Goal: Task Accomplishment & Management: Manage account settings

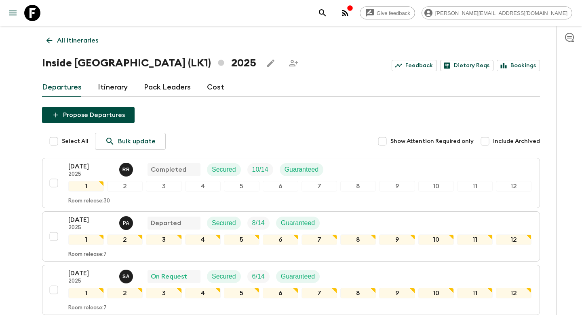
click at [47, 37] on icon at bounding box center [49, 40] width 9 height 9
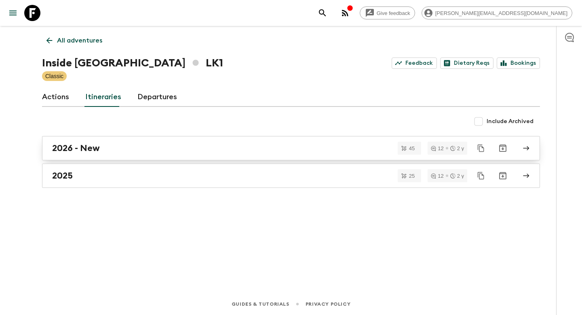
click at [193, 152] on div "2026 - New" at bounding box center [283, 148] width 463 height 11
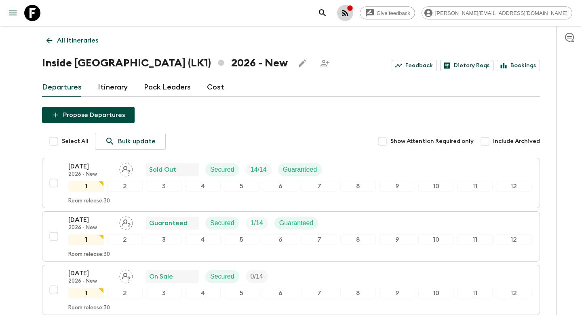
click at [353, 12] on button "button" at bounding box center [345, 13] width 16 height 16
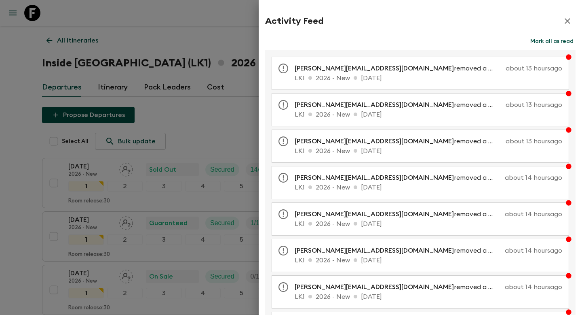
click at [563, 20] on button "button" at bounding box center [568, 21] width 16 height 16
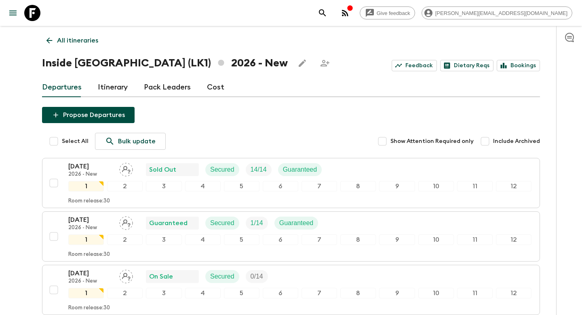
click at [49, 140] on input "Select All" at bounding box center [54, 141] width 16 height 16
checkbox input "true"
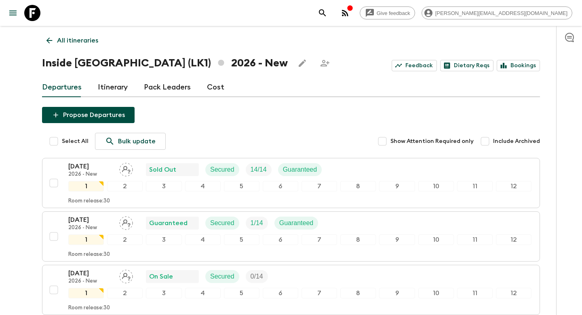
checkbox input "true"
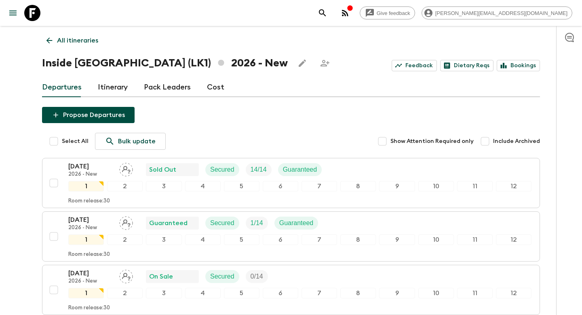
checkbox input "true"
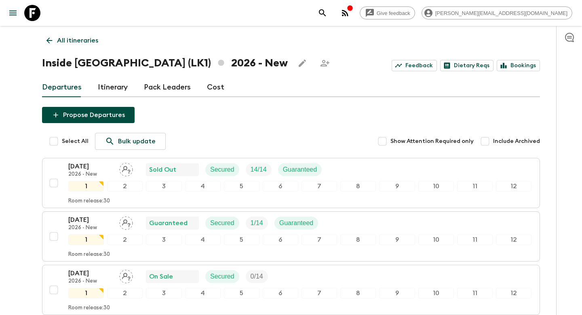
checkbox input "true"
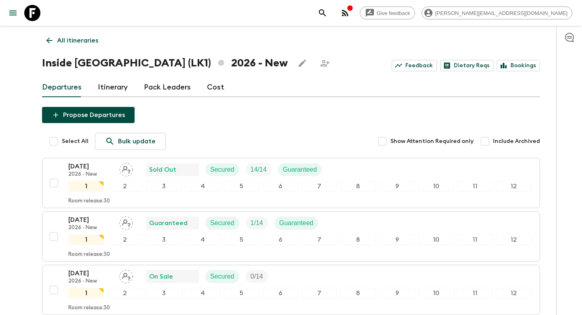
checkbox input "true"
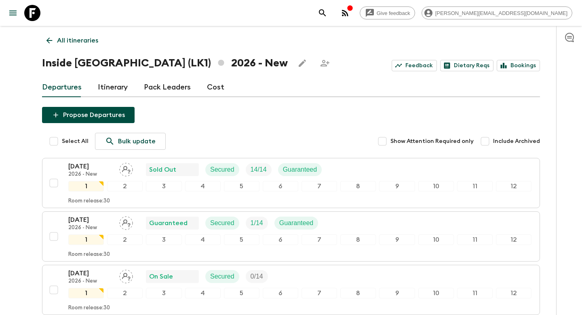
checkbox input "true"
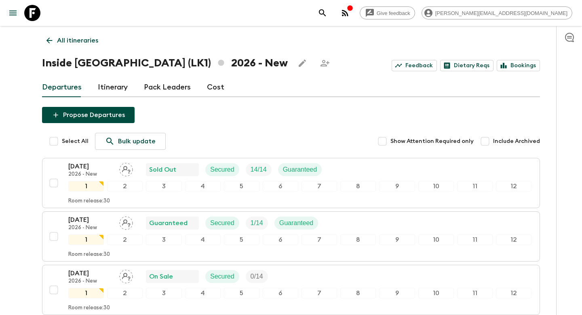
checkbox input "true"
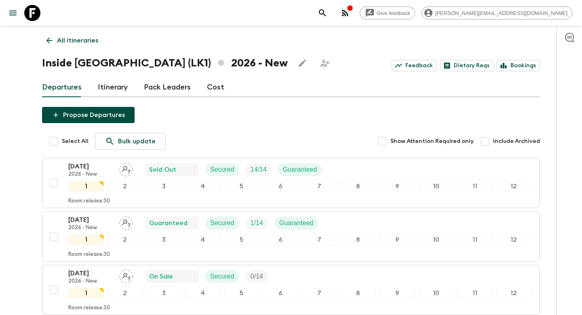
checkbox input "true"
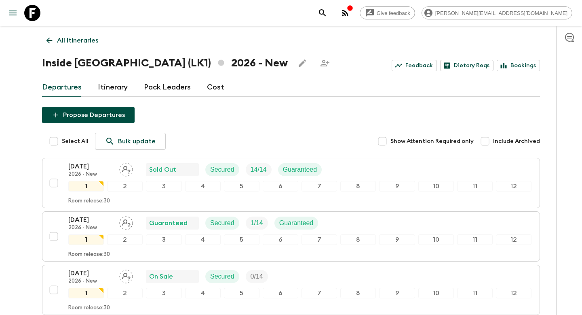
checkbox input "true"
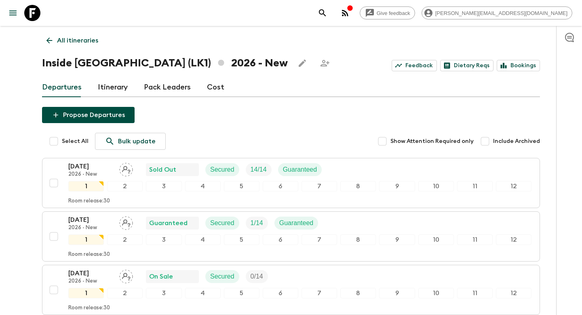
checkbox input "true"
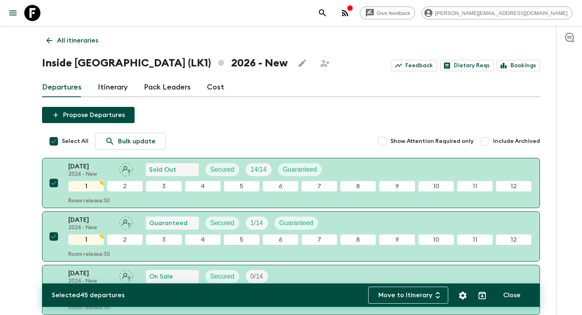
click at [55, 140] on input "Select All" at bounding box center [54, 141] width 16 height 16
checkbox input "false"
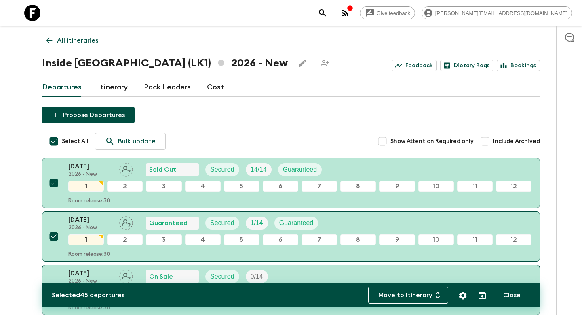
checkbox input "false"
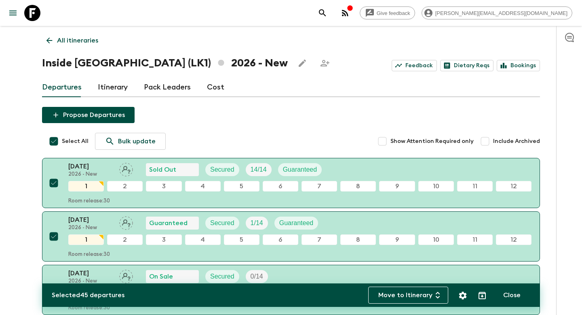
checkbox input "false"
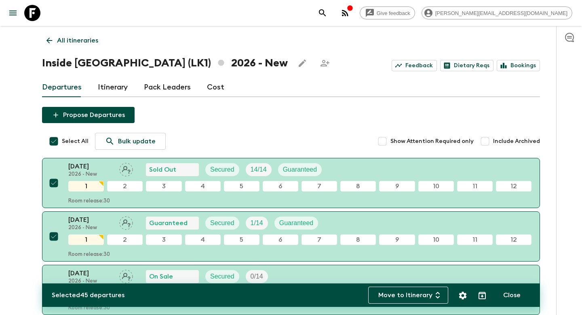
checkbox input "false"
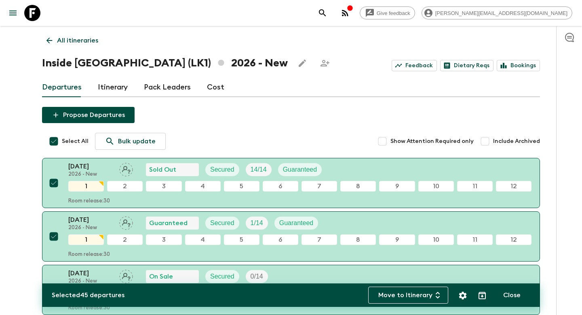
checkbox input "false"
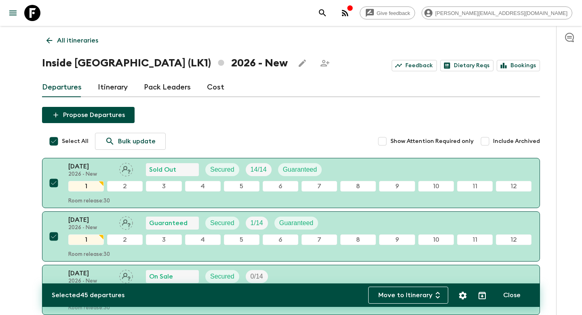
checkbox input "false"
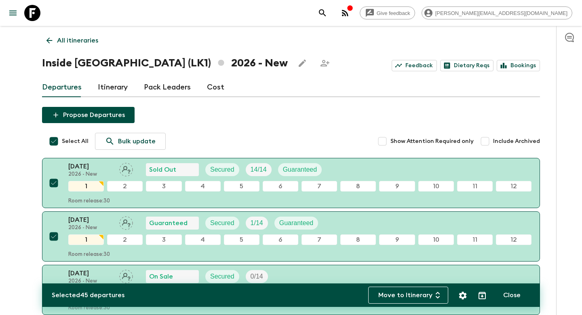
checkbox input "false"
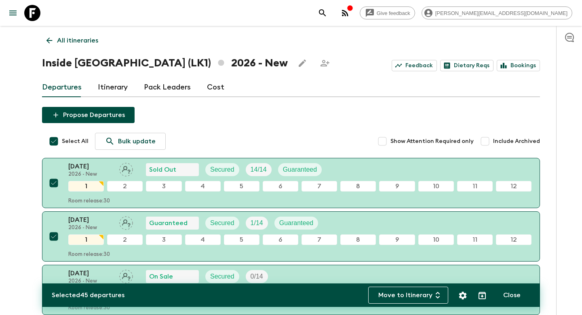
checkbox input "false"
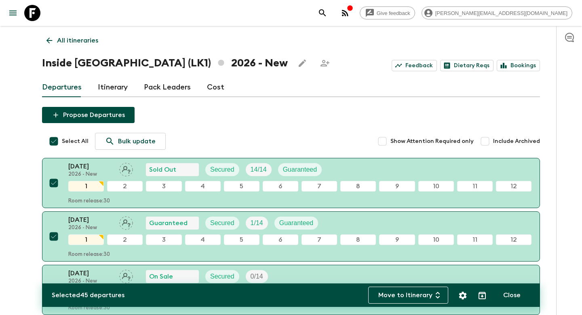
checkbox input "false"
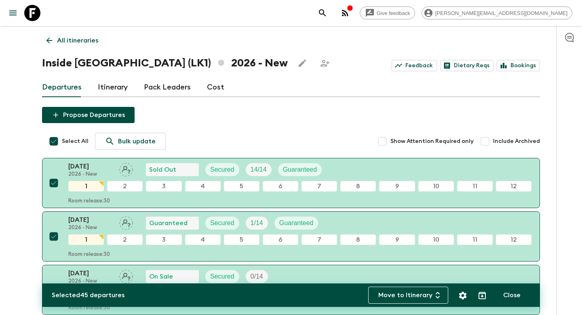
checkbox input "false"
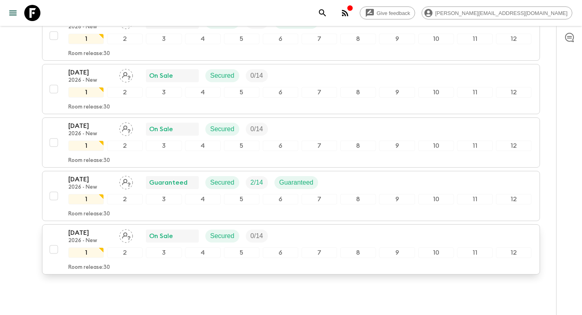
scroll to position [2288, 0]
